Goal: Information Seeking & Learning: Learn about a topic

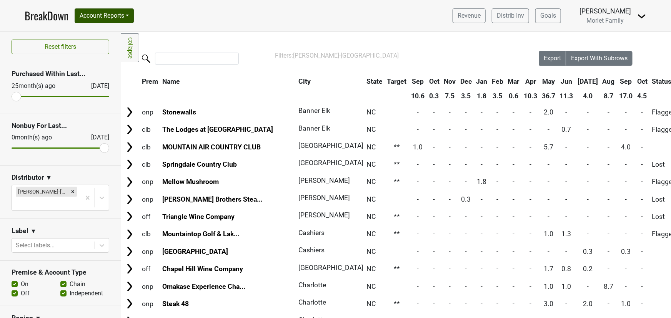
scroll to position [489, 0]
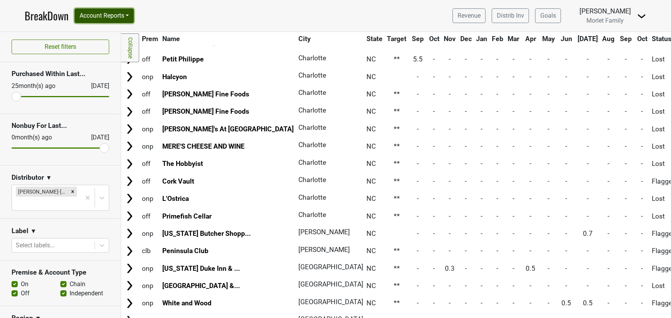
click at [86, 13] on button "Account Reports" at bounding box center [104, 15] width 59 height 15
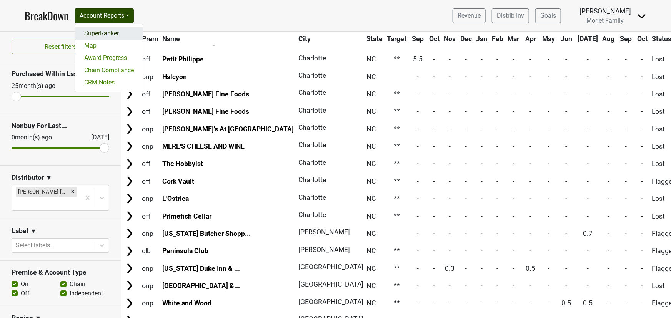
click at [97, 34] on link "SuperRanker" at bounding box center [109, 33] width 68 height 12
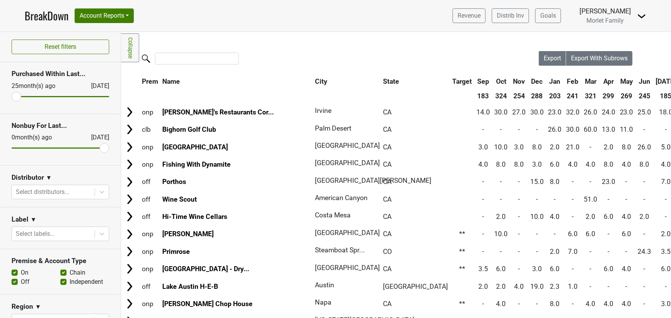
click at [59, 13] on link "BreakDown" at bounding box center [47, 16] width 44 height 16
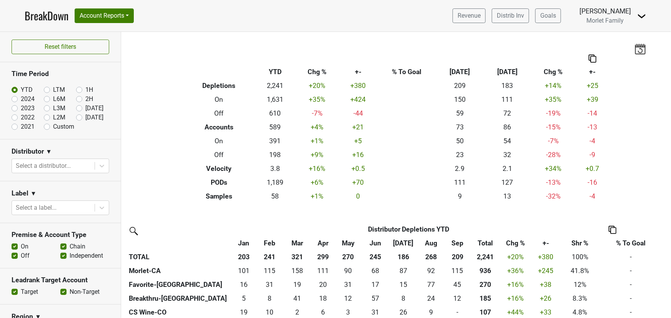
click at [21, 99] on label "2024" at bounding box center [28, 99] width 14 height 9
click at [13, 99] on input "2024" at bounding box center [27, 99] width 31 height 8
radio input "true"
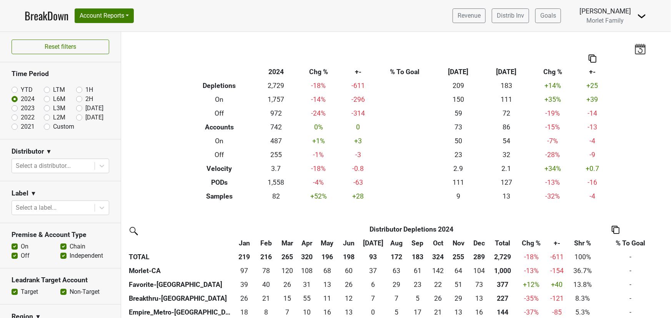
click at [21, 87] on label "YTD" at bounding box center [27, 89] width 12 height 9
click at [14, 87] on input "YTD" at bounding box center [27, 89] width 31 height 8
radio input "true"
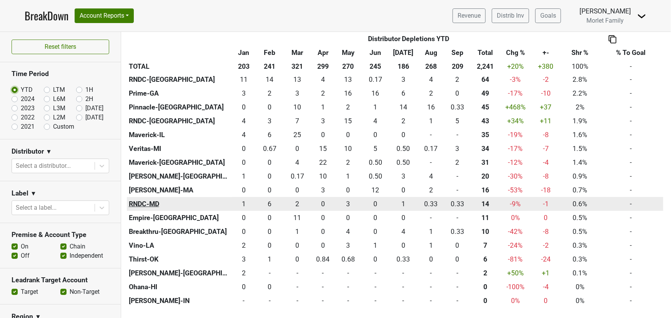
scroll to position [314, 0]
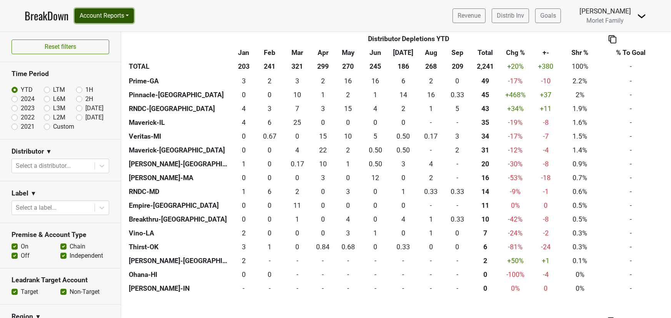
click at [101, 15] on button "Account Reports" at bounding box center [104, 15] width 59 height 15
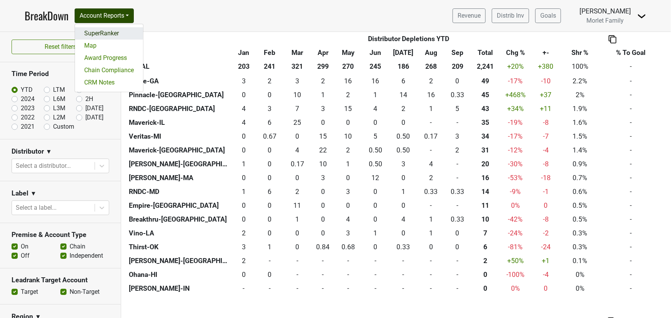
click at [95, 30] on link "SuperRanker" at bounding box center [109, 33] width 68 height 12
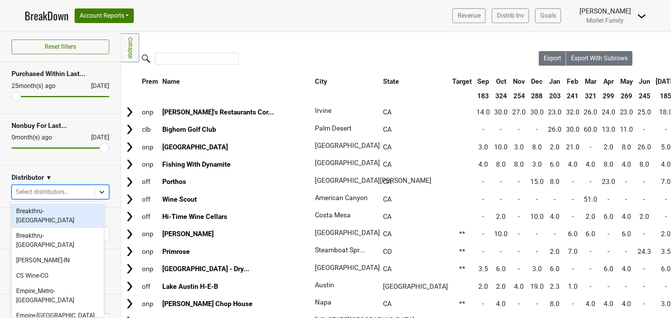
click at [95, 196] on div at bounding box center [102, 192] width 14 height 14
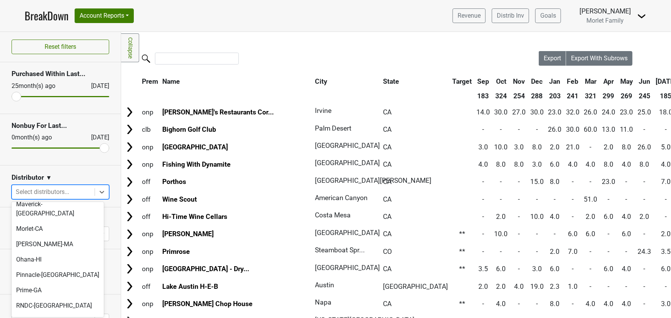
scroll to position [167, 0]
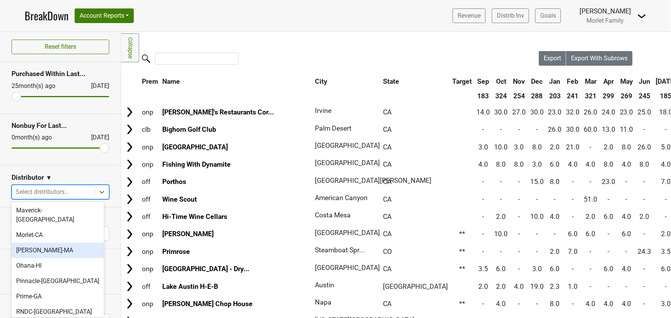
click at [59, 243] on div "MS Walker-MA" at bounding box center [58, 250] width 92 height 15
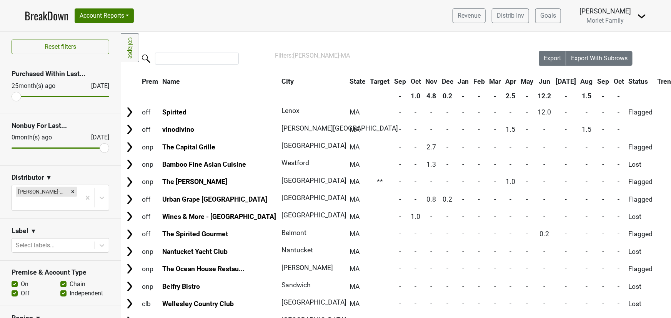
click at [578, 81] on th "Aug" at bounding box center [586, 82] width 16 height 14
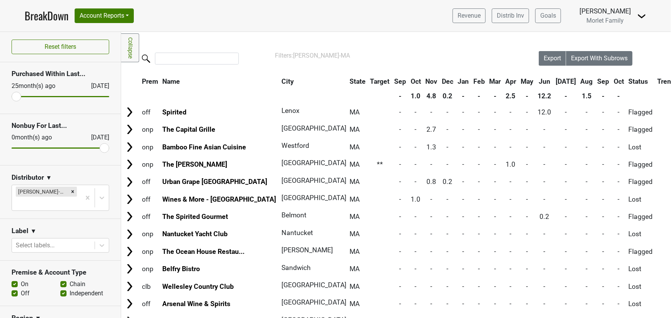
click at [578, 81] on th "Aug" at bounding box center [586, 82] width 16 height 14
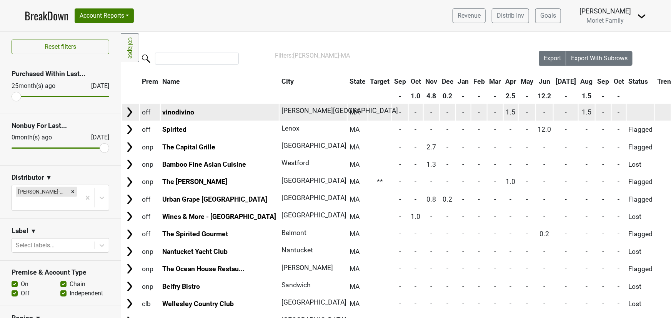
click at [172, 109] on link "vinodivino" at bounding box center [178, 112] width 32 height 8
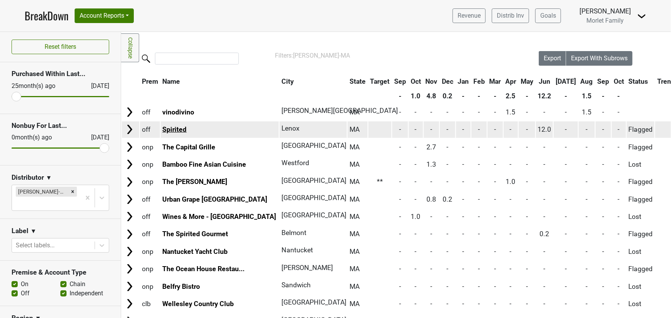
click at [174, 126] on link "Spirited" at bounding box center [174, 130] width 24 height 8
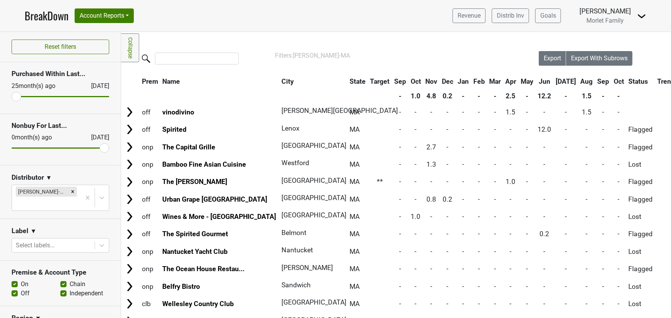
click at [503, 82] on th "Apr" at bounding box center [510, 82] width 15 height 14
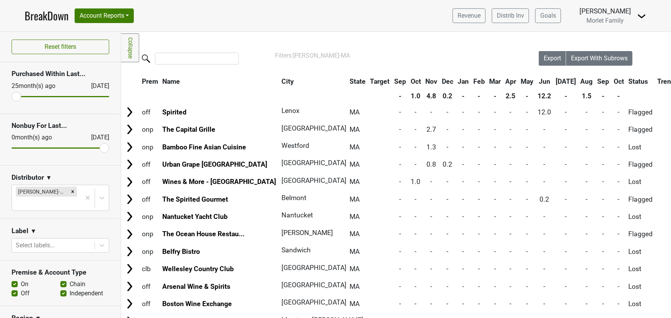
click at [503, 81] on th "Apr" at bounding box center [510, 82] width 15 height 14
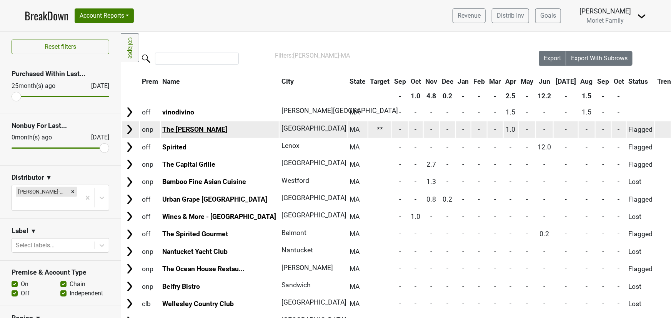
click at [186, 131] on link "The Bancroft" at bounding box center [194, 130] width 65 height 8
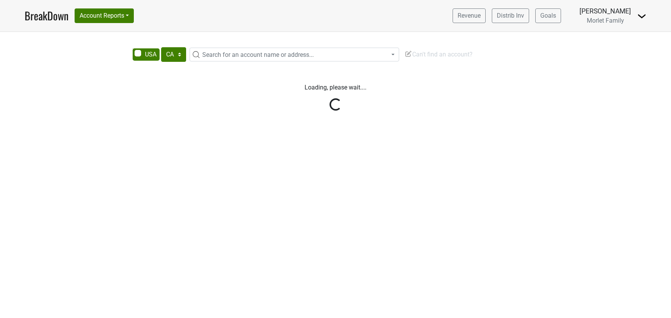
select select "CA"
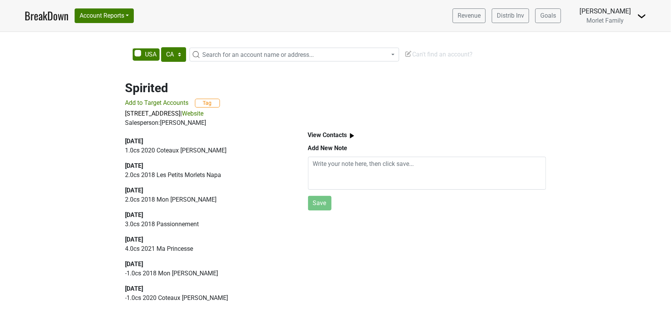
click at [204, 115] on link "Website" at bounding box center [193, 113] width 22 height 7
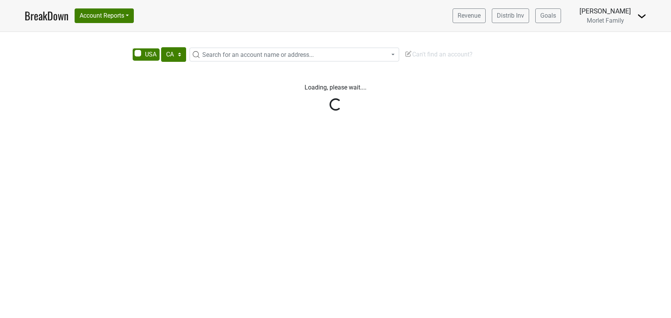
select select "CA"
